Goal: Find specific page/section: Find specific page/section

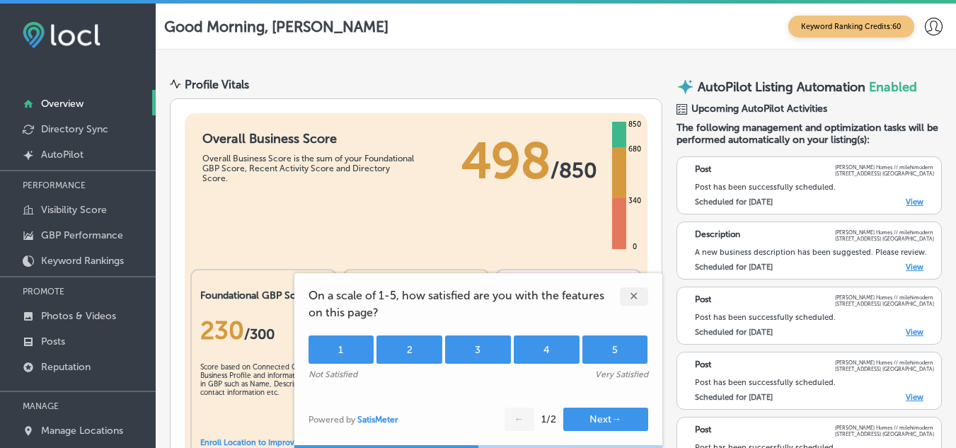
click at [617, 342] on div "5" at bounding box center [615, 349] width 66 height 28
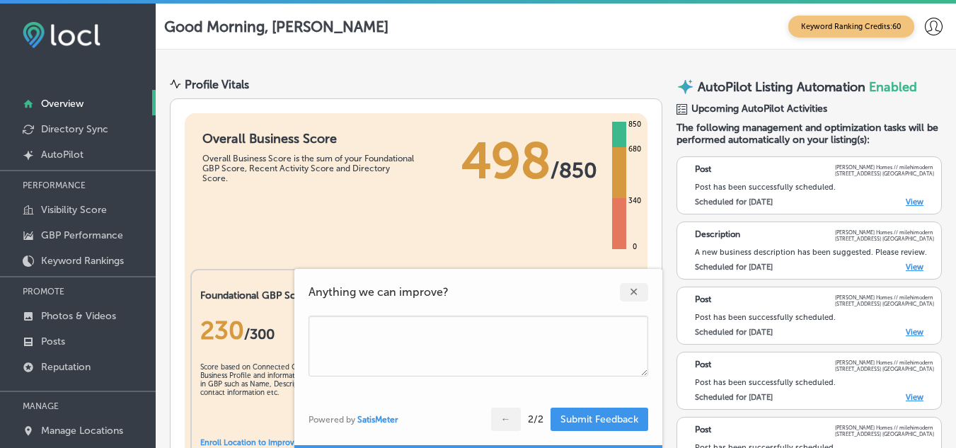
click at [584, 420] on button "Submit Feedback" at bounding box center [599, 418] width 98 height 23
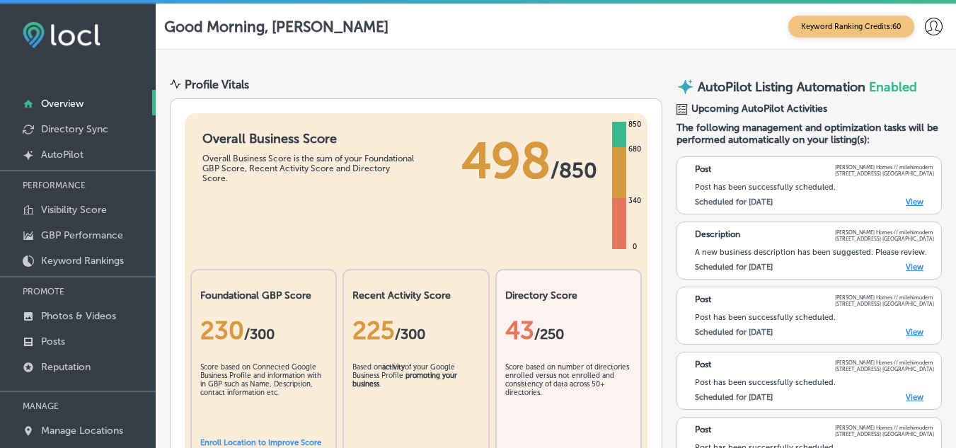
click at [905, 203] on link "View" at bounding box center [914, 201] width 18 height 9
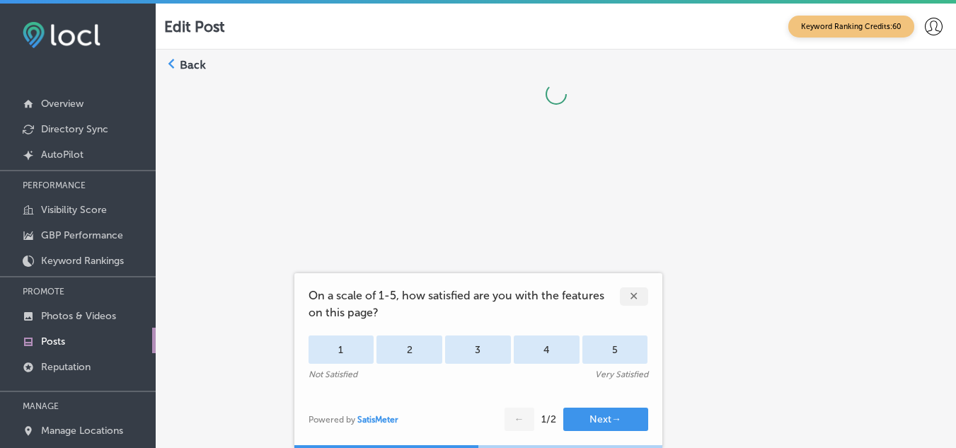
click at [632, 293] on div "✕" at bounding box center [634, 296] width 28 height 18
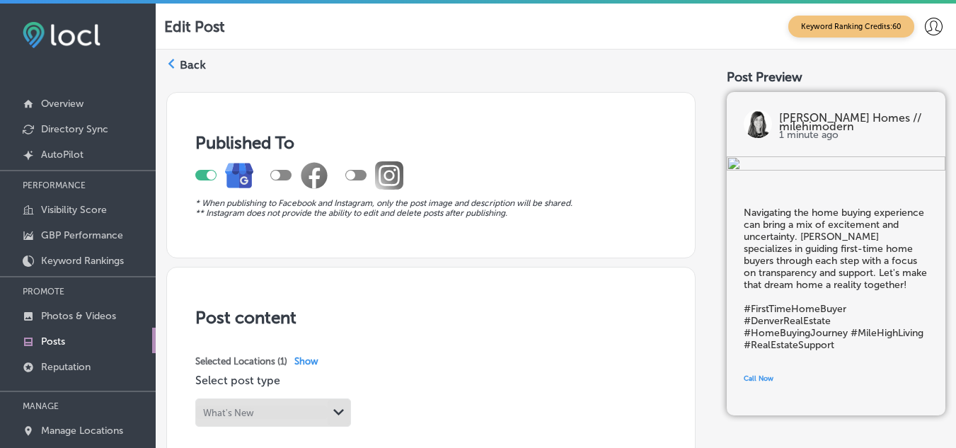
click at [182, 57] on label "Back" at bounding box center [193, 65] width 26 height 16
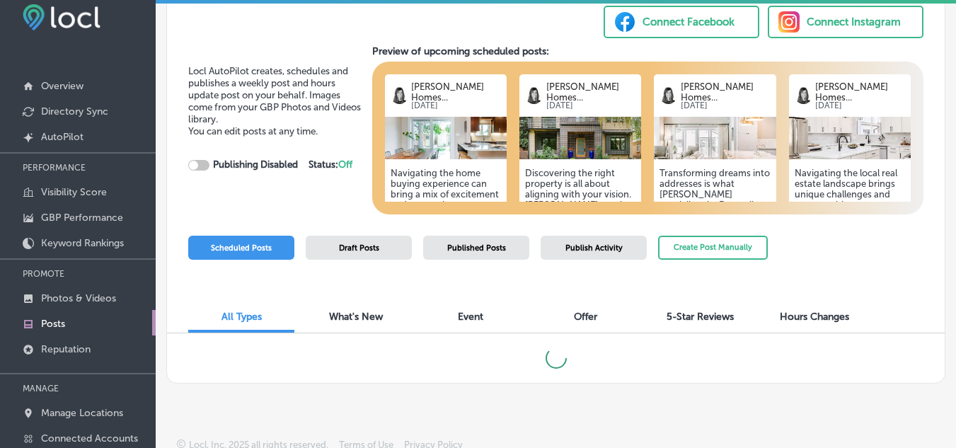
scroll to position [27, 0]
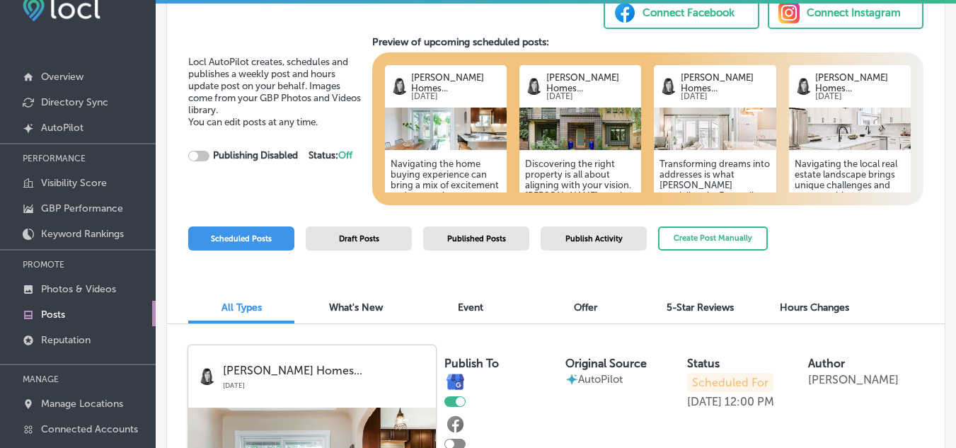
checkbox input "true"
click at [704, 306] on span "5-Star Reviews" at bounding box center [699, 307] width 67 height 12
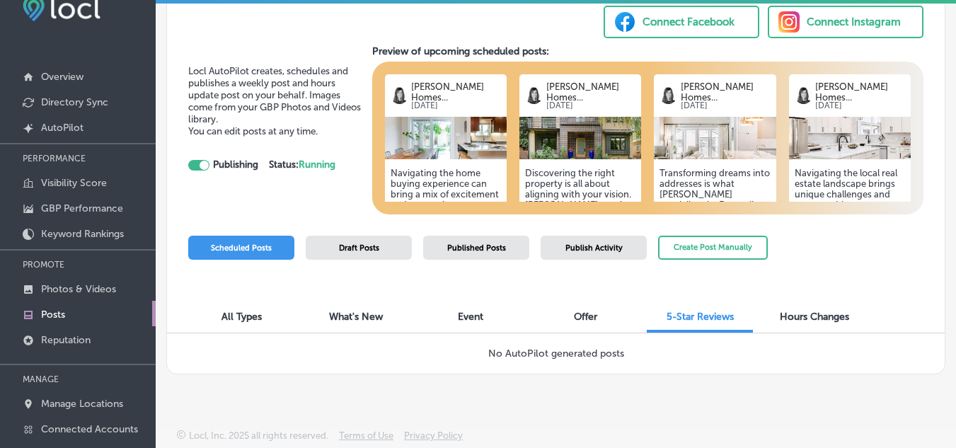
scroll to position [74, 0]
click at [242, 250] on span "Scheduled Posts" at bounding box center [241, 247] width 61 height 9
click at [246, 248] on span "Scheduled Posts" at bounding box center [241, 247] width 61 height 9
